Goal: Information Seeking & Learning: Learn about a topic

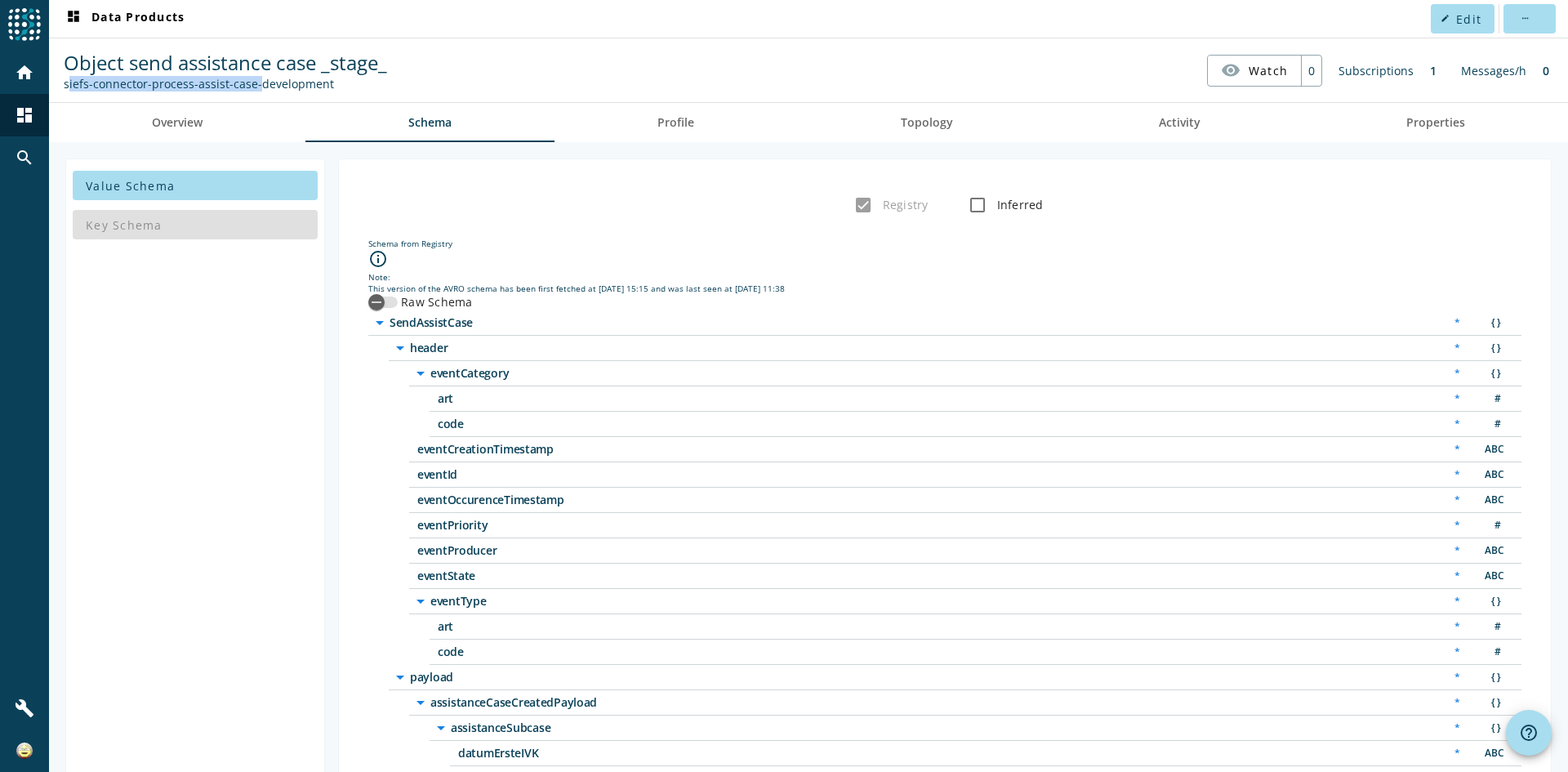
drag, startPoint x: 63, startPoint y: 82, endPoint x: 252, endPoint y: 90, distance: 189.2
click at [252, 90] on div "Object send assistance case _stage_ siefs-connector-process-assist-case-develop…" at bounding box center [225, 70] width 331 height 42
copy div "siefs-connector-process-assist-case"
click at [27, 119] on mat-icon "dashboard" at bounding box center [25, 115] width 20 height 20
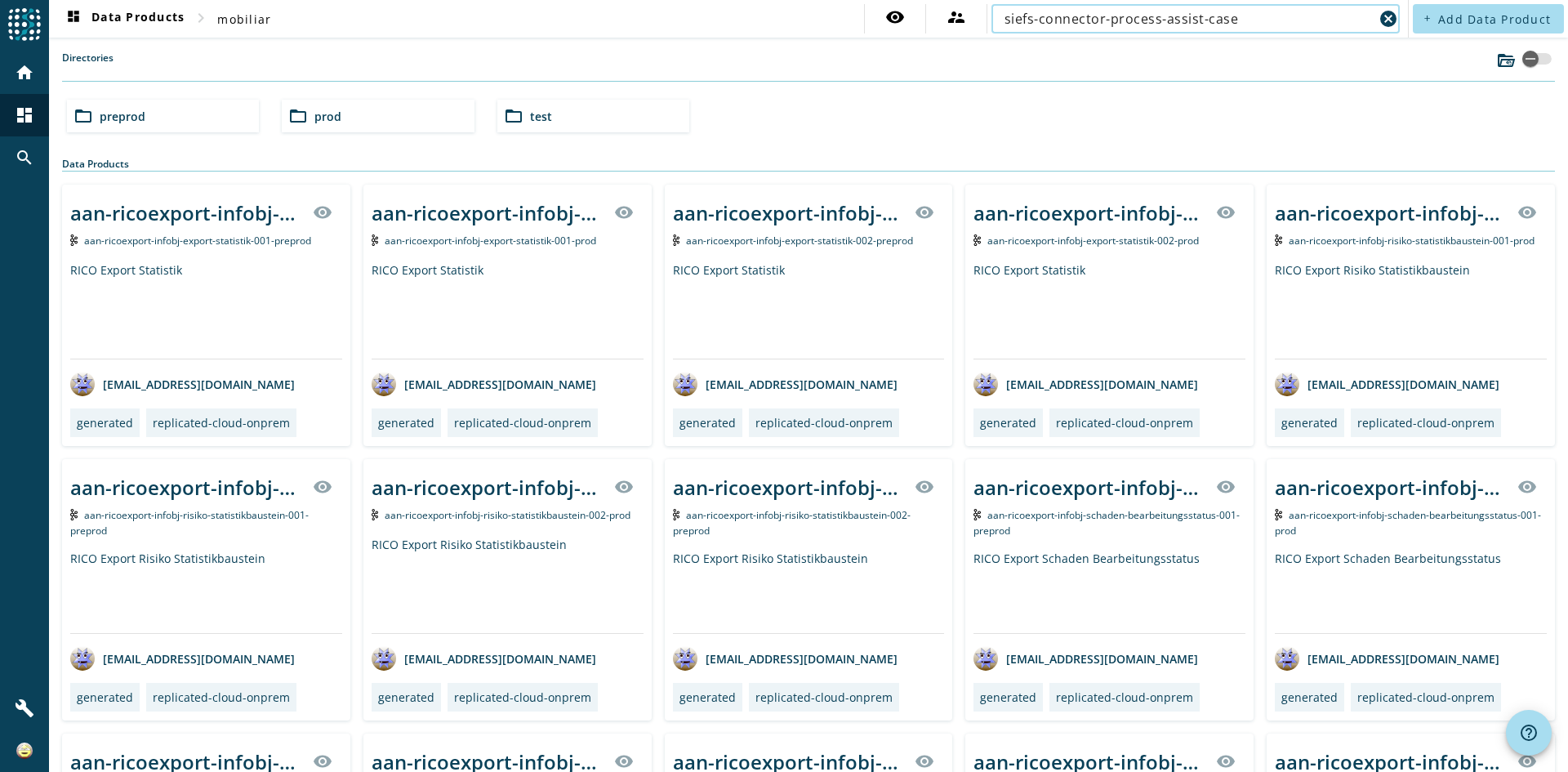
type input "siefs-connector-process-assist-case"
click at [349, 108] on div "folder_open prod" at bounding box center [377, 116] width 192 height 33
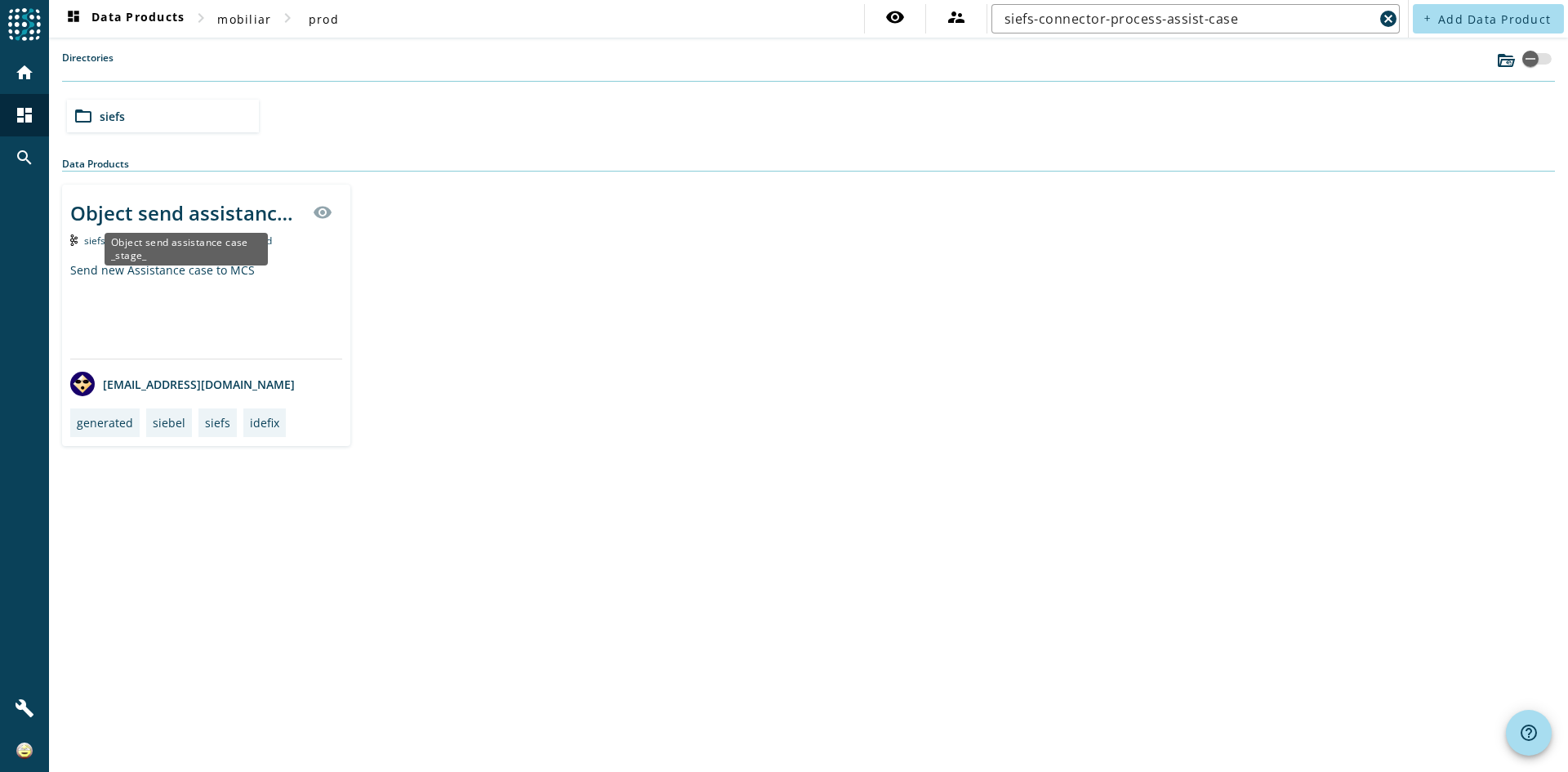
click at [226, 216] on div "Object send assistance case _stage_" at bounding box center [186, 212] width 233 height 27
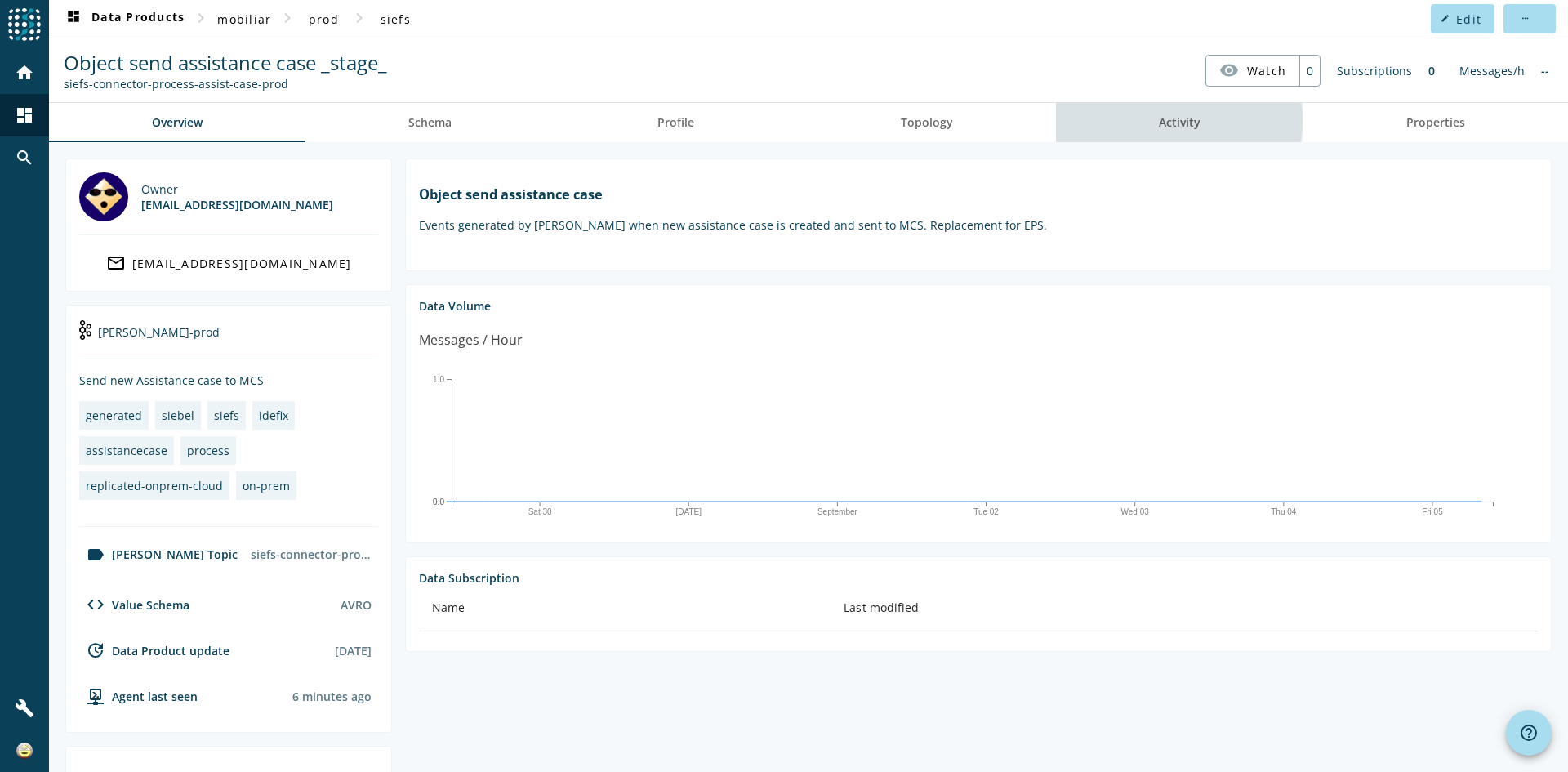
click at [1133, 120] on link "Activity" at bounding box center [1179, 123] width 247 height 40
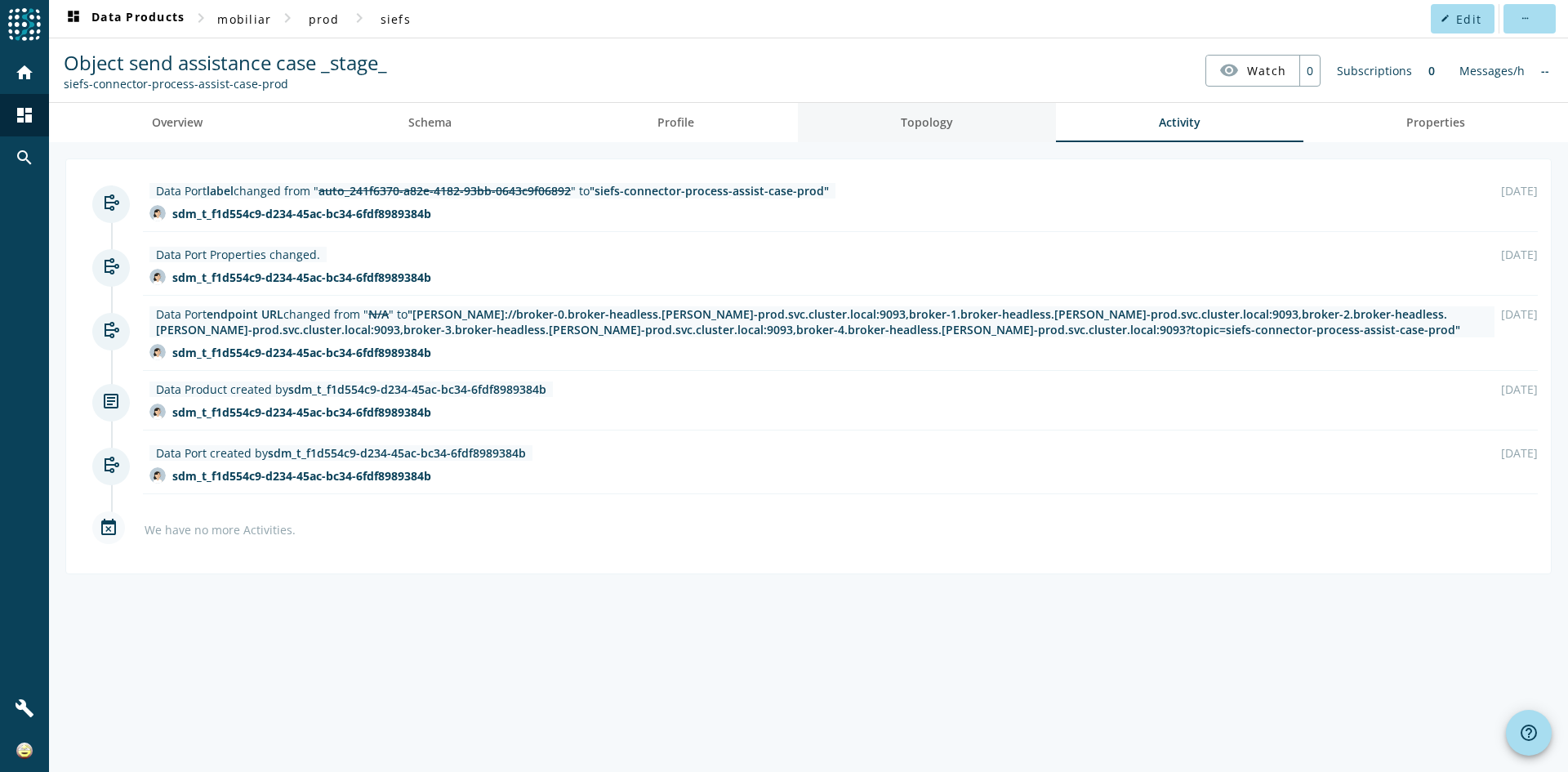
click at [925, 123] on span "Topology" at bounding box center [926, 123] width 52 height 11
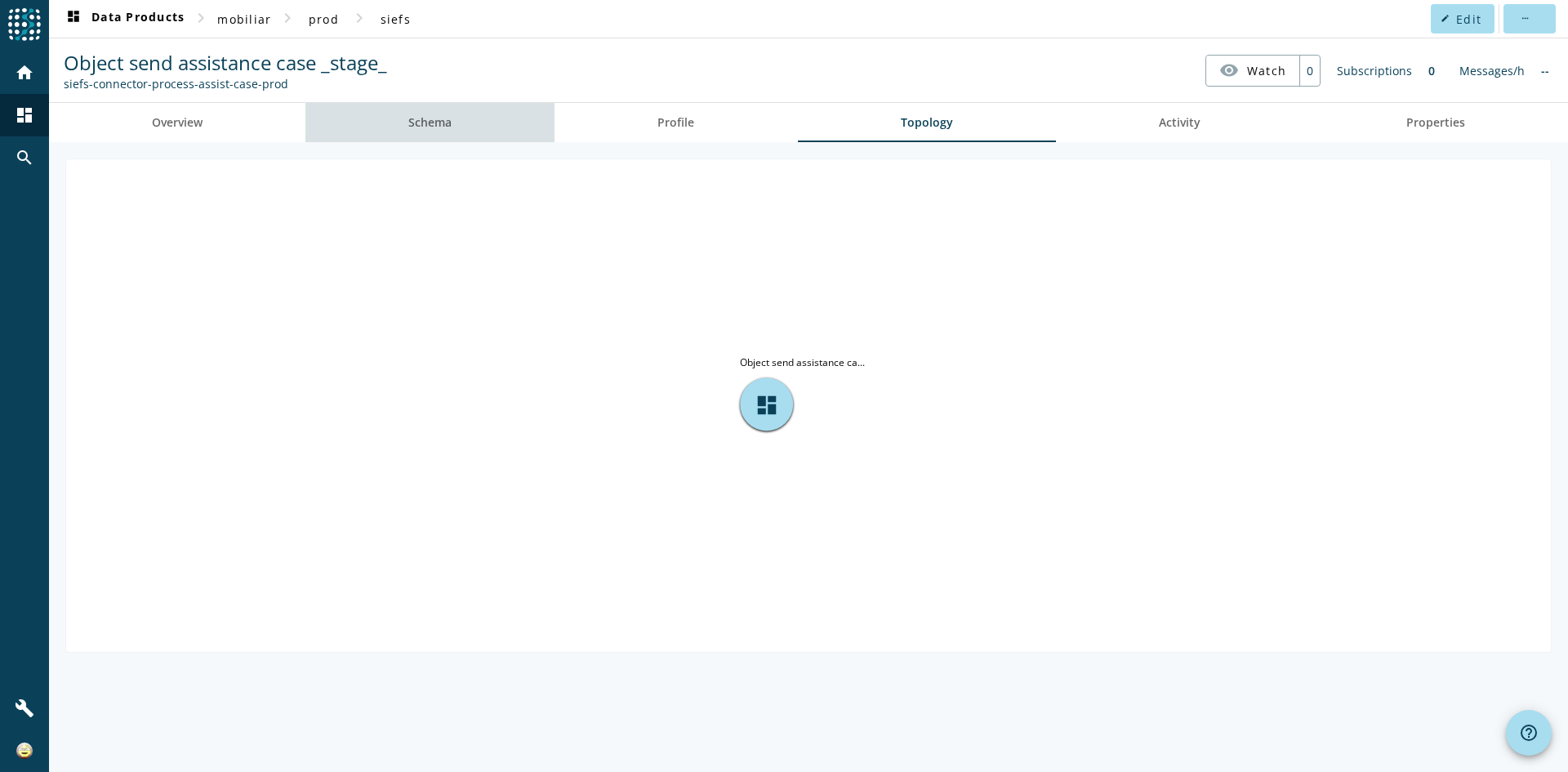
click at [466, 125] on link "Schema" at bounding box center [430, 123] width 249 height 40
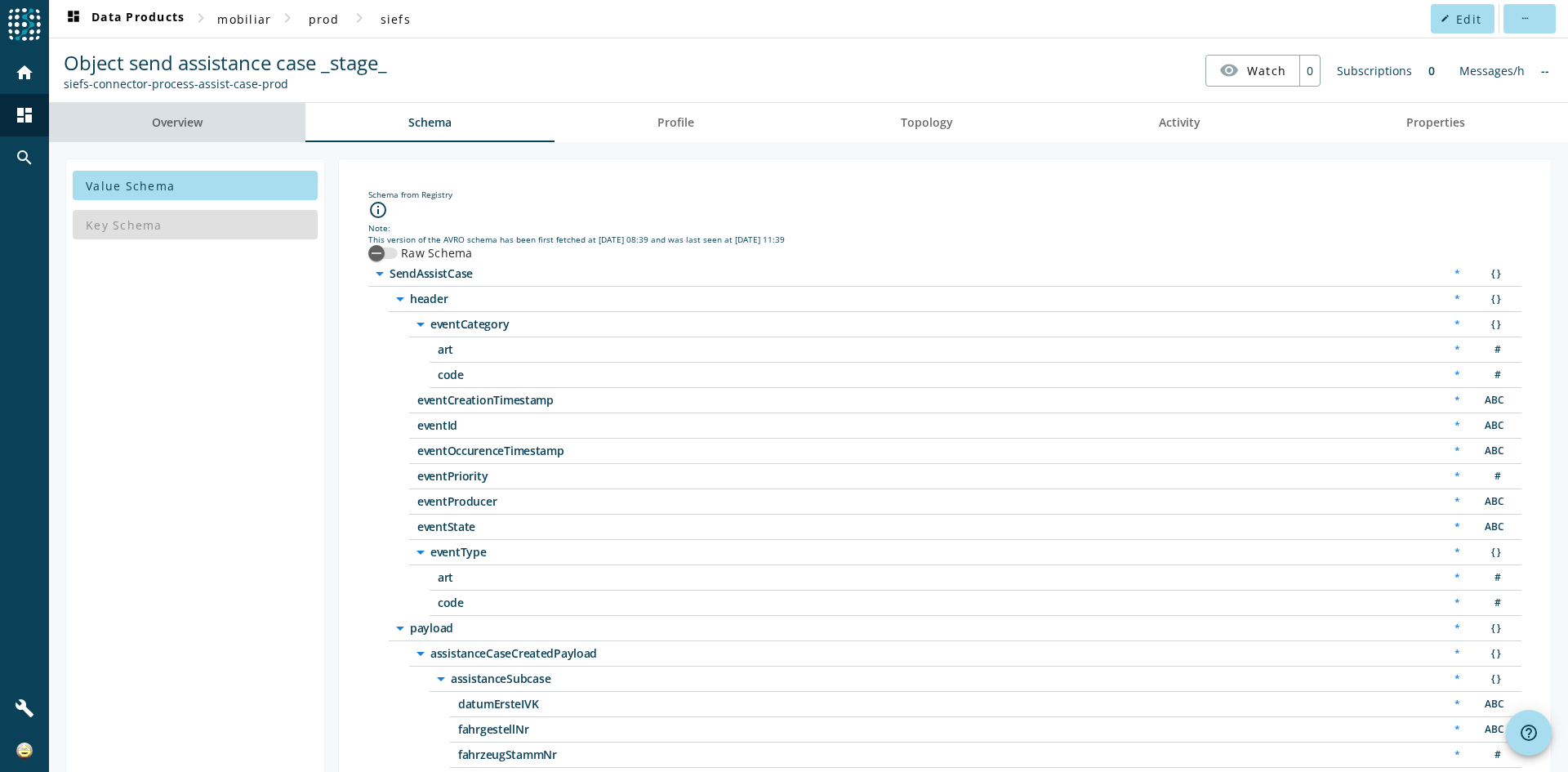
click at [225, 127] on link "Overview" at bounding box center [177, 123] width 257 height 40
